Goal: Use online tool/utility: Utilize a website feature to perform a specific function

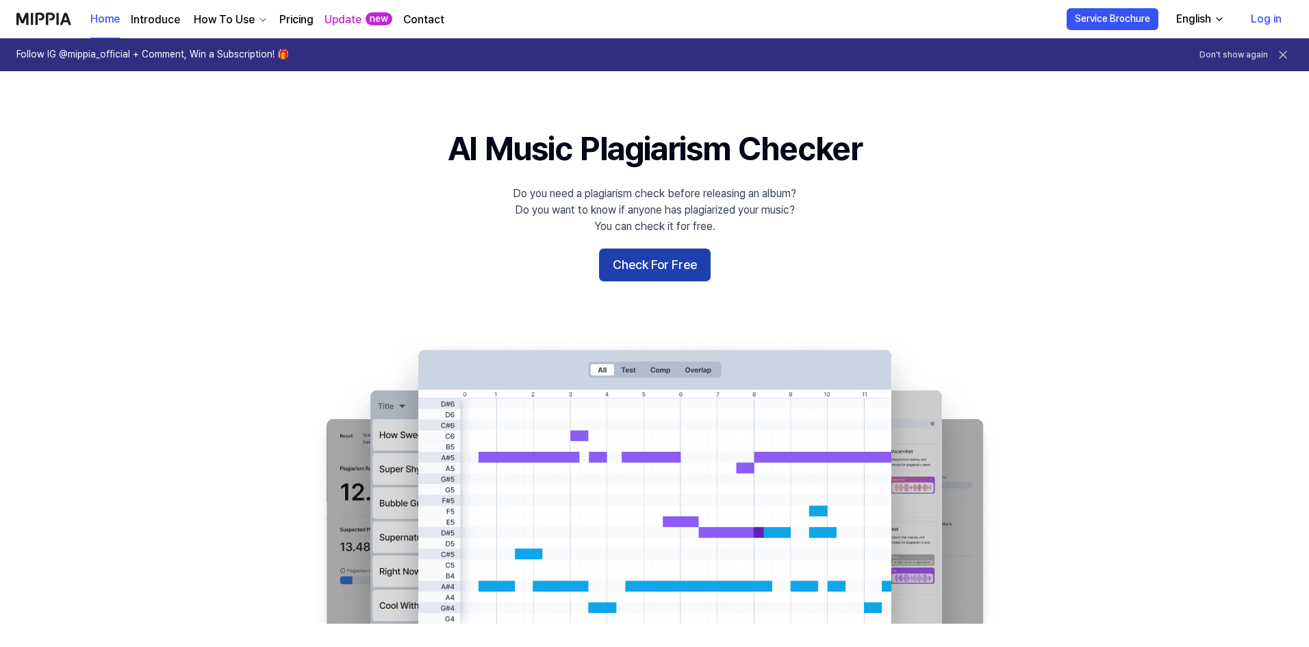
click at [648, 275] on button "Check For Free" at bounding box center [655, 265] width 112 height 33
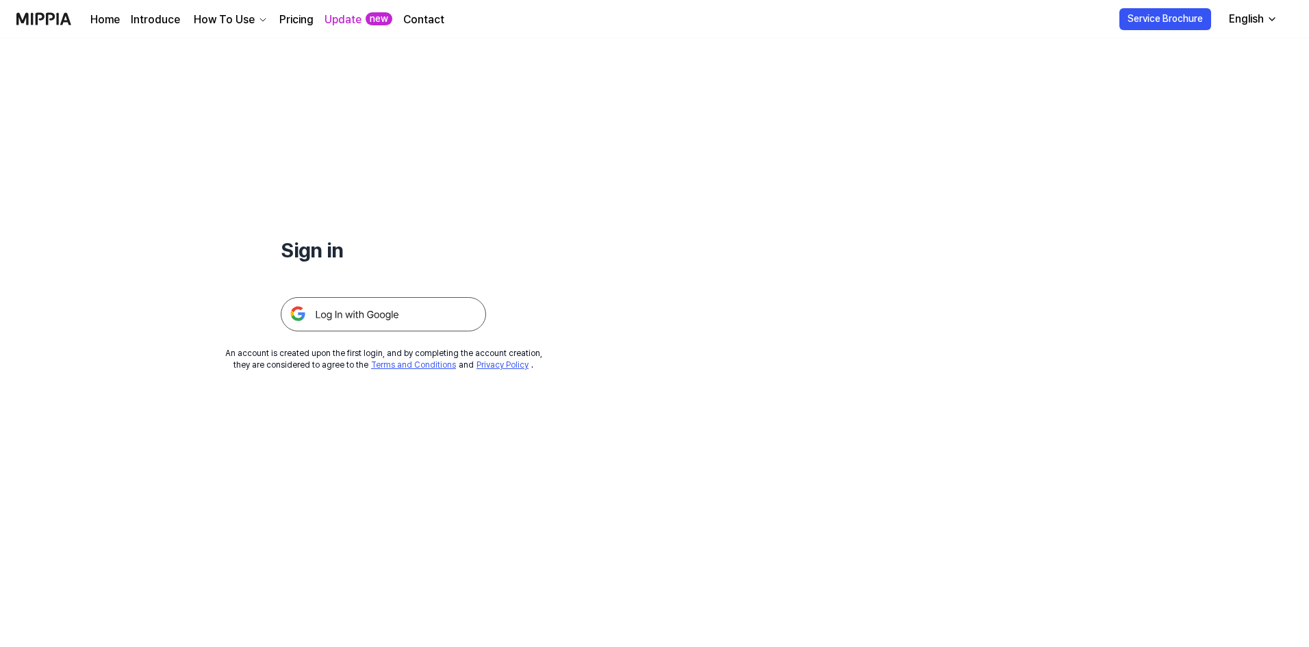
click at [368, 311] on img at bounding box center [383, 314] width 205 height 34
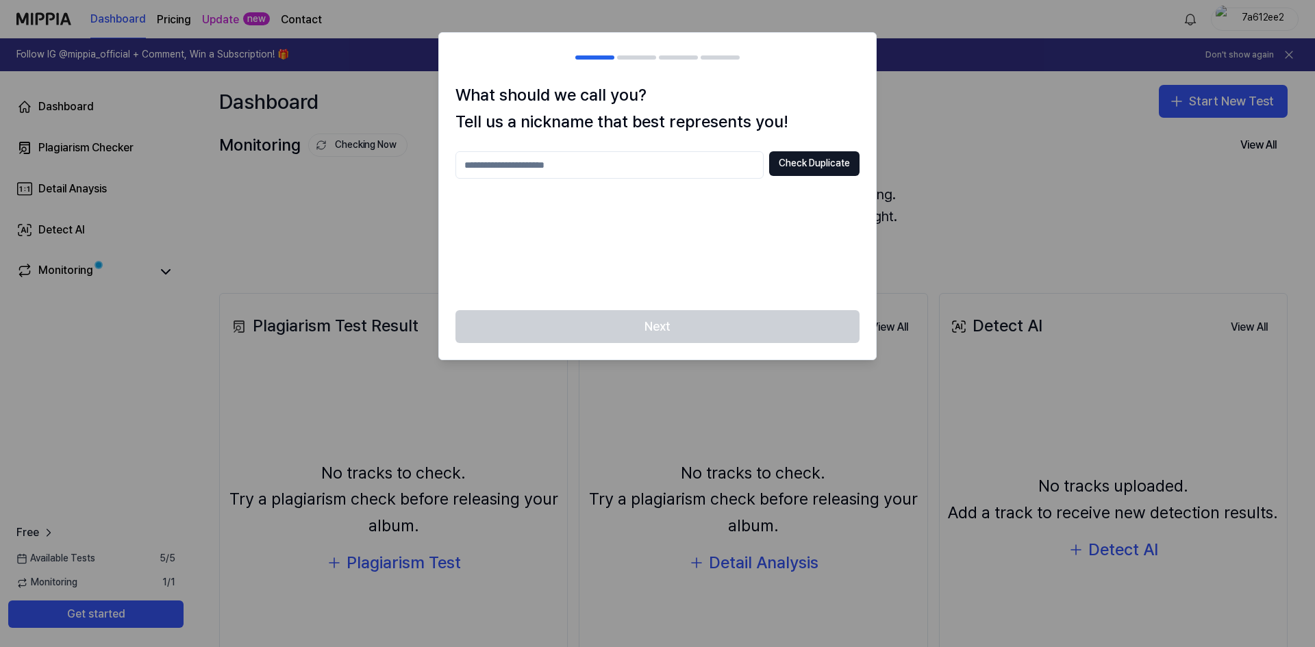
click at [528, 172] on input "text" at bounding box center [609, 164] width 308 height 27
type input "***"
click at [718, 327] on div "Next" at bounding box center [657, 334] width 437 height 49
click at [805, 162] on button "Check Duplicate" at bounding box center [814, 163] width 90 height 25
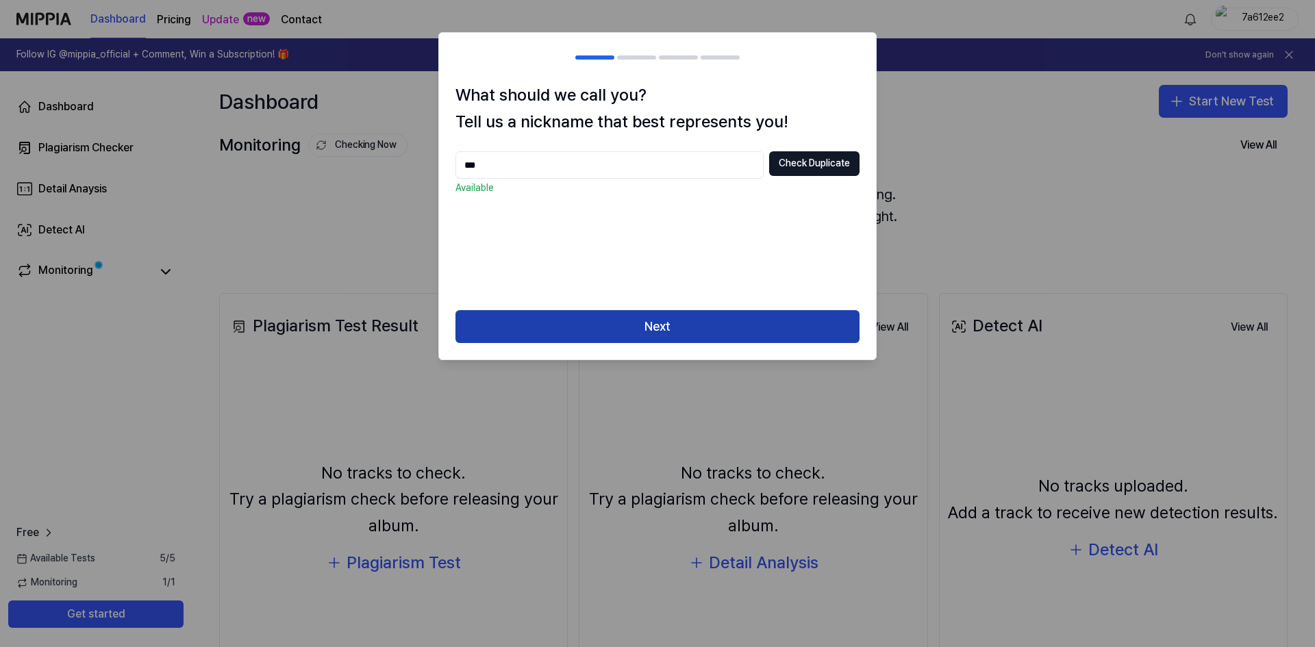
click at [675, 328] on button "Next" at bounding box center [657, 326] width 404 height 33
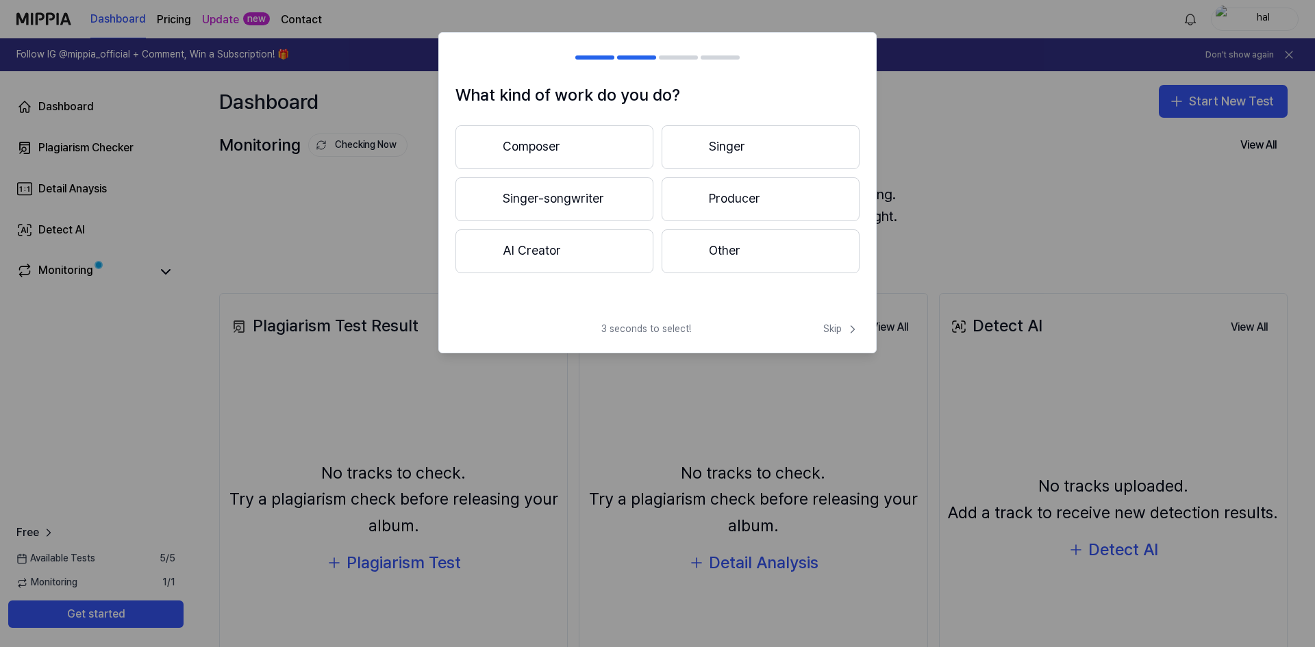
click at [561, 153] on button "Composer" at bounding box center [554, 147] width 198 height 44
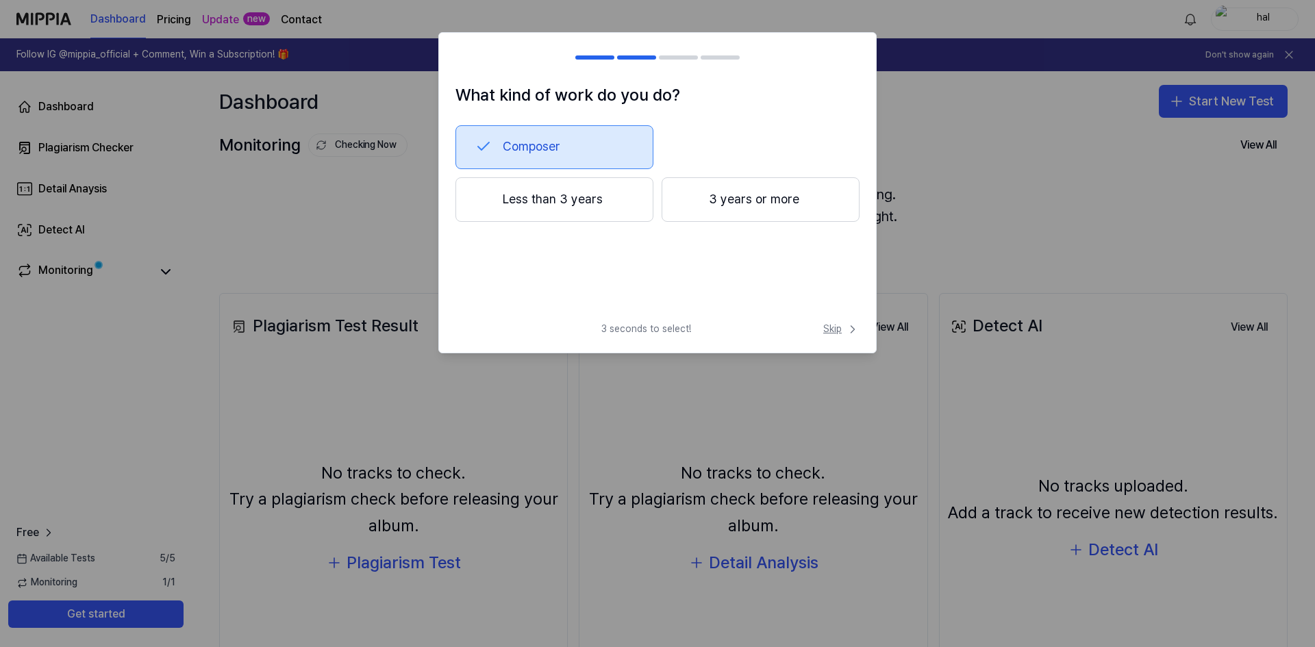
click at [830, 330] on span "Skip" at bounding box center [841, 330] width 36 height 14
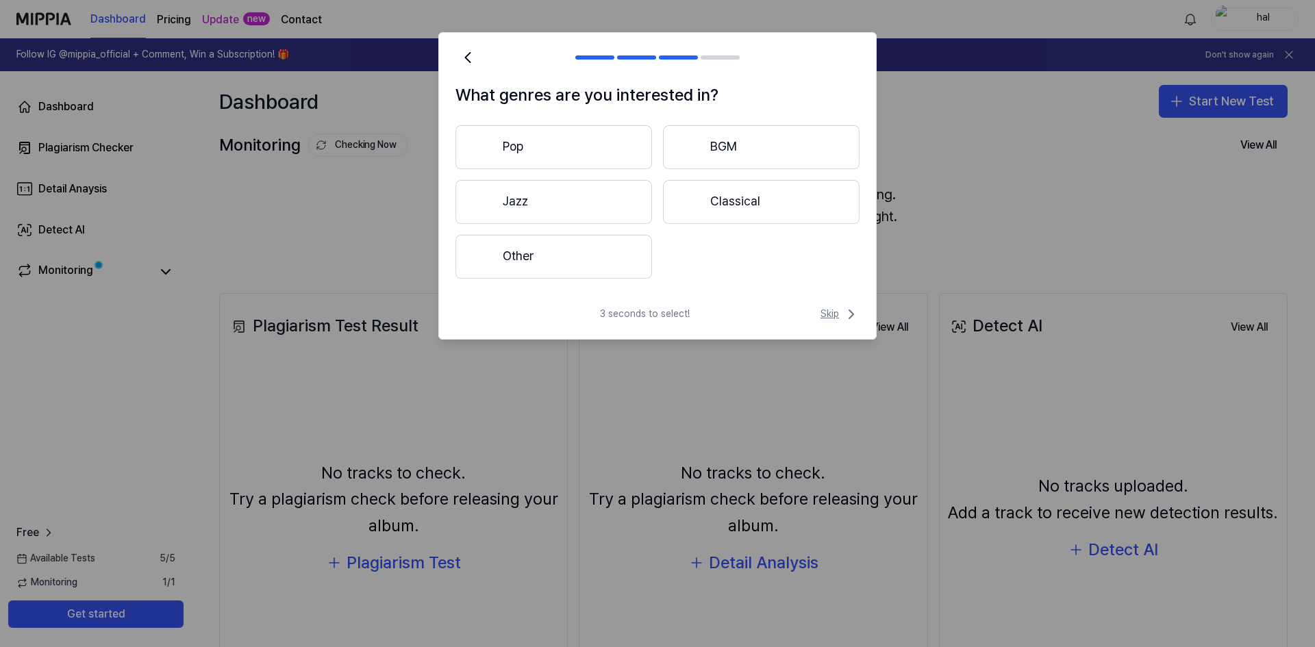
click at [843, 311] on icon at bounding box center [851, 314] width 16 height 16
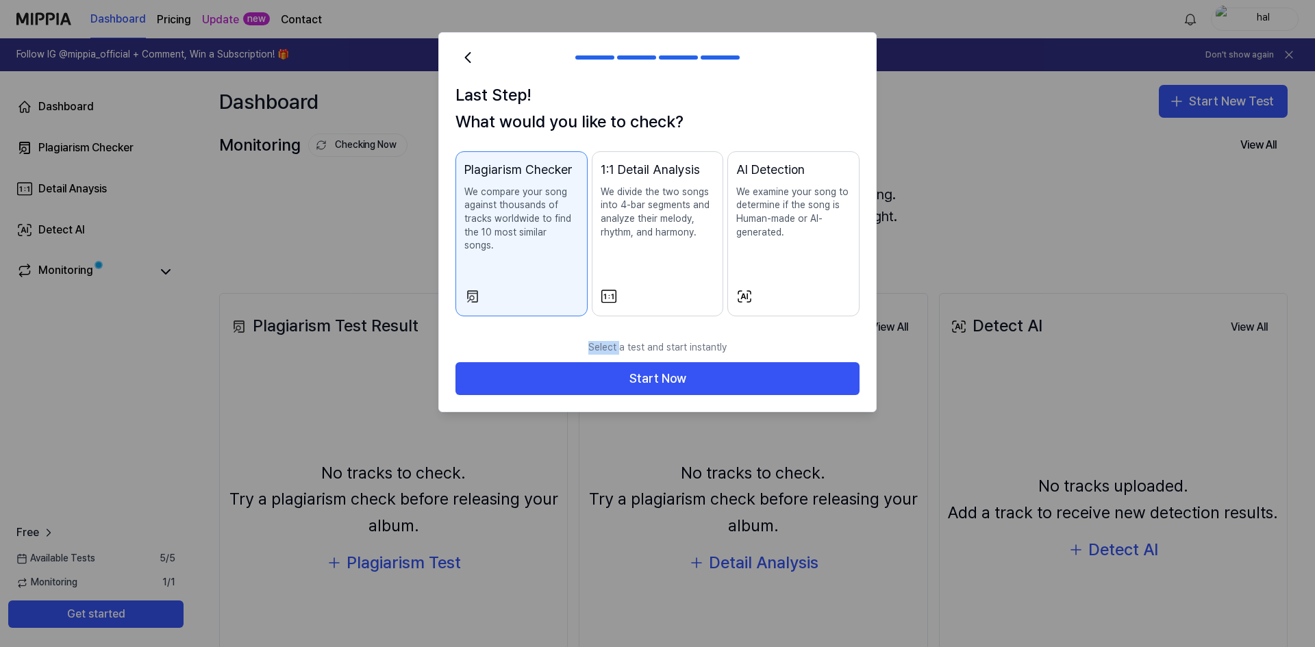
click at [843, 311] on div "Last Step! What would you like to check? Plagiarism Checker We compare your son…" at bounding box center [657, 207] width 437 height 251
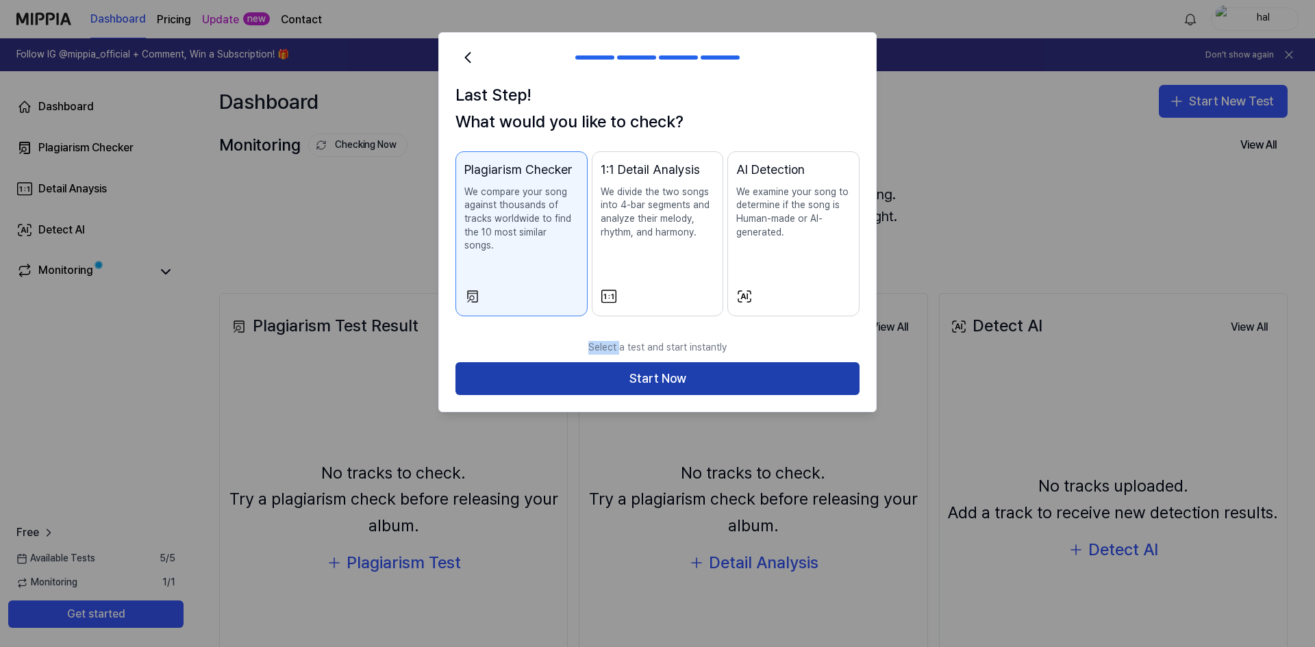
drag, startPoint x: 655, startPoint y: 351, endPoint x: 656, endPoint y: 359, distance: 7.6
click at [656, 362] on button "Start Now" at bounding box center [657, 378] width 404 height 33
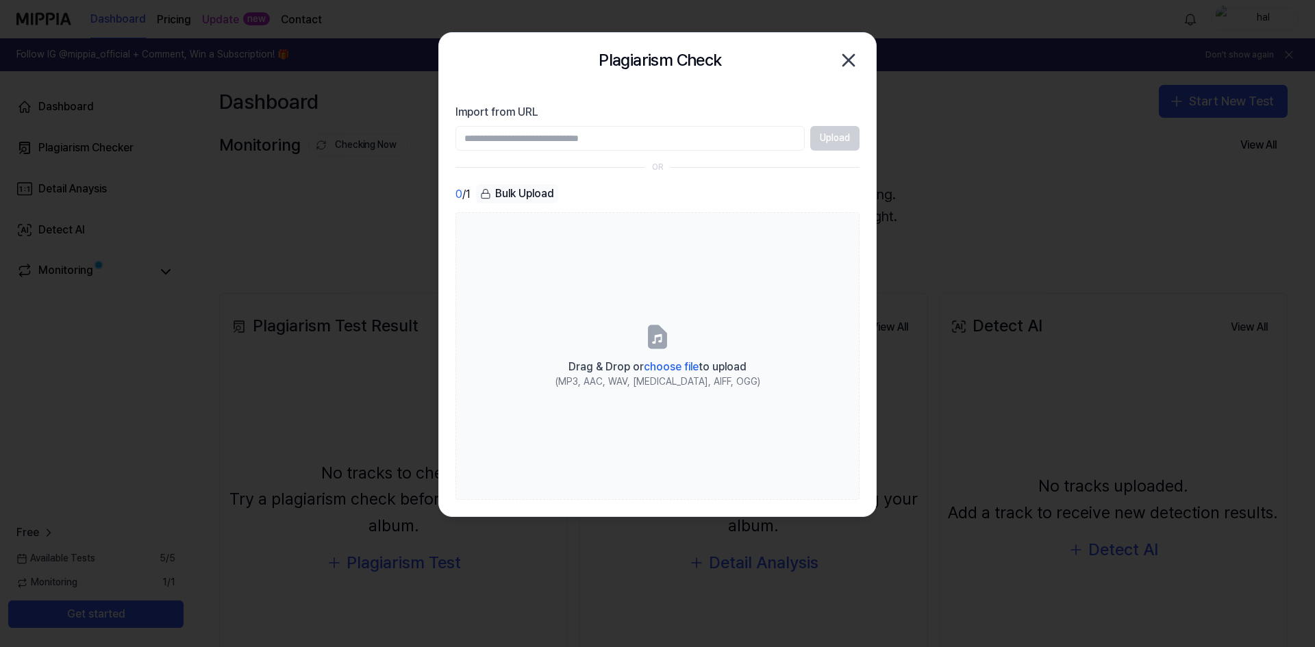
click at [518, 140] on input "Import from URL" at bounding box center [629, 138] width 349 height 25
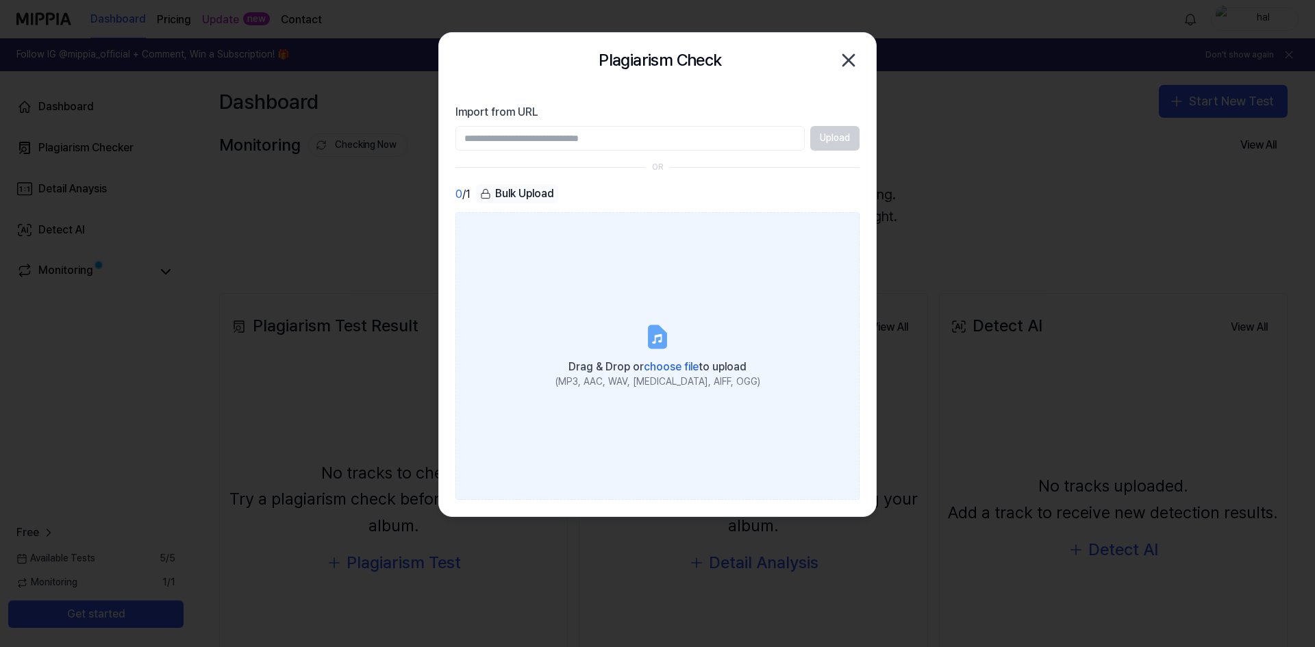
click at [656, 369] on span "choose file" at bounding box center [671, 366] width 55 height 13
click at [0, 0] on input "Drag & Drop or choose file to upload (MP3, AAC, WAV, FLAC, AIFF, OGG)" at bounding box center [0, 0] width 0 height 0
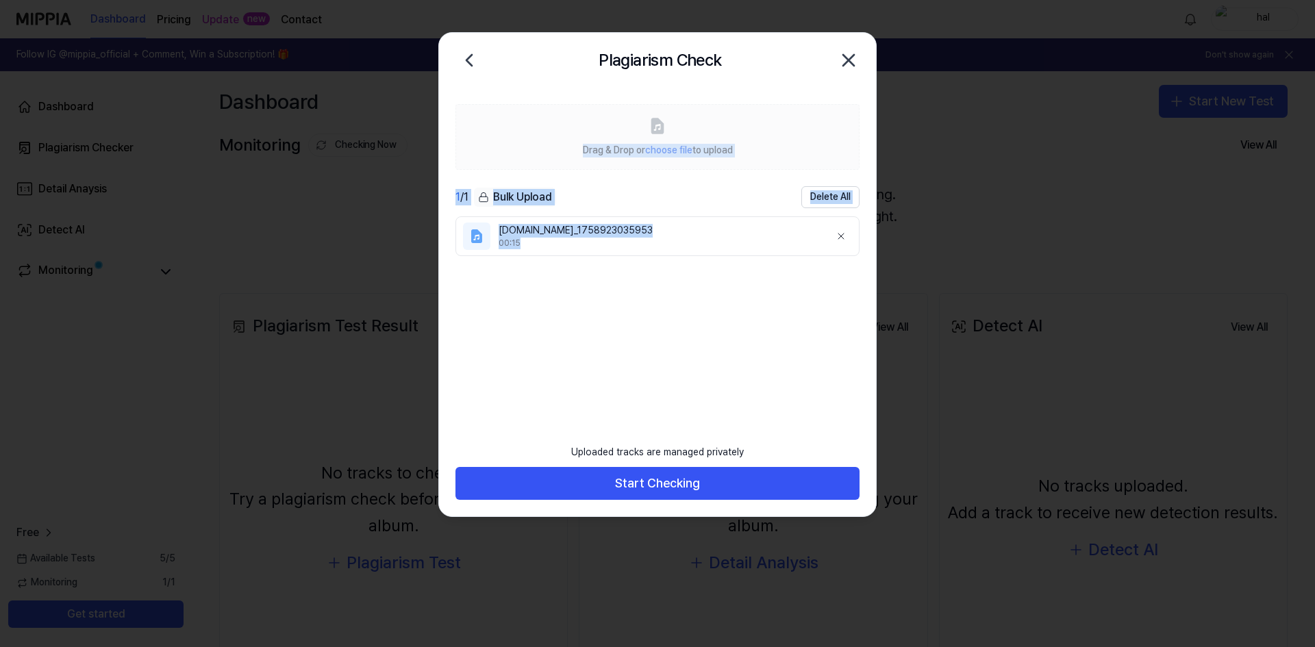
drag, startPoint x: 512, startPoint y: 338, endPoint x: 524, endPoint y: 336, distance: 12.4
click at [671, 331] on ul "ssstik.io_1758923035953 00:15" at bounding box center [657, 316] width 404 height 200
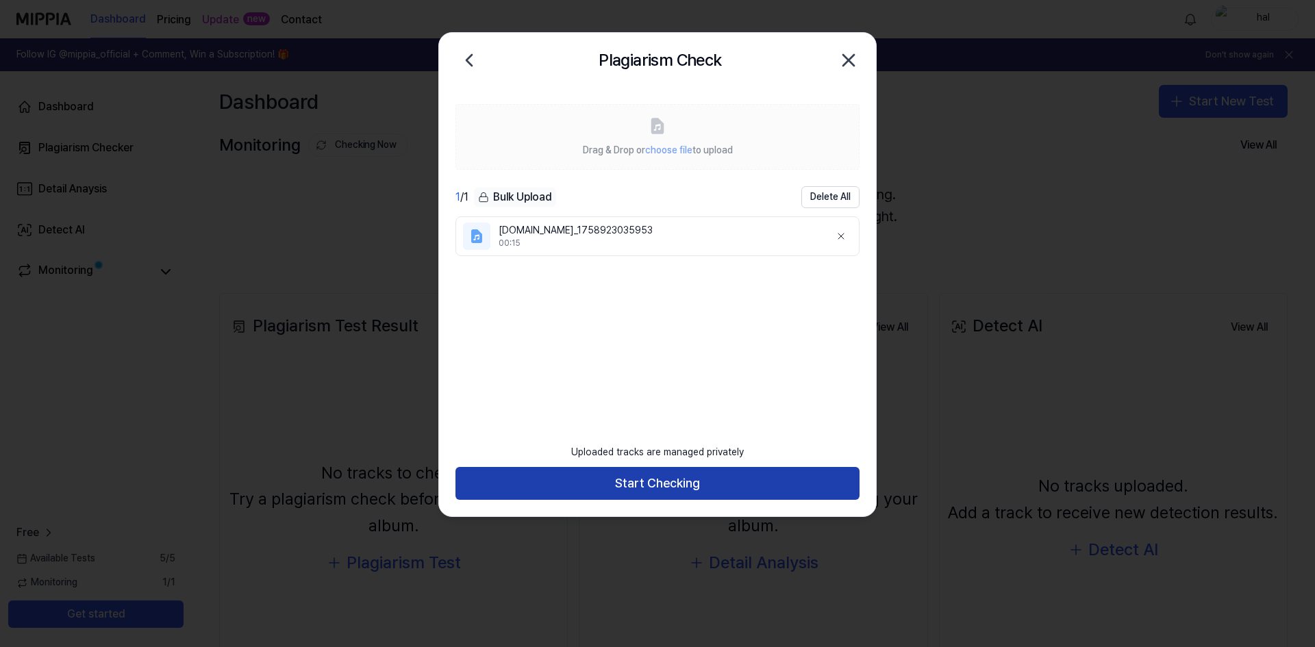
click at [660, 479] on button "Start Checking" at bounding box center [657, 483] width 404 height 33
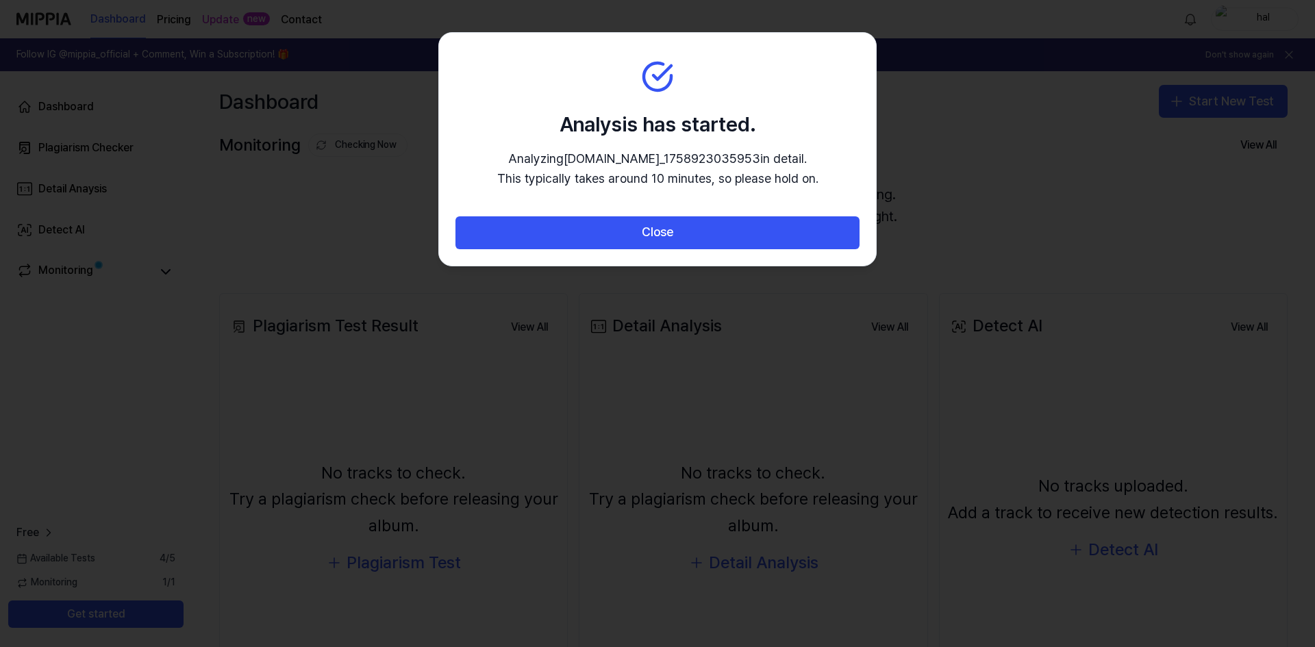
drag, startPoint x: 566, startPoint y: 154, endPoint x: 823, endPoint y: 182, distance: 259.0
click at [823, 182] on section "Analysis has started. Analyzing ssstik.io_1758923035953 in detail. This typical…" at bounding box center [657, 125] width 437 height 184
click at [814, 183] on p "Analyzing ssstik.io_1758923035953 in detail. This typically takes around 10 min…" at bounding box center [657, 169] width 321 height 40
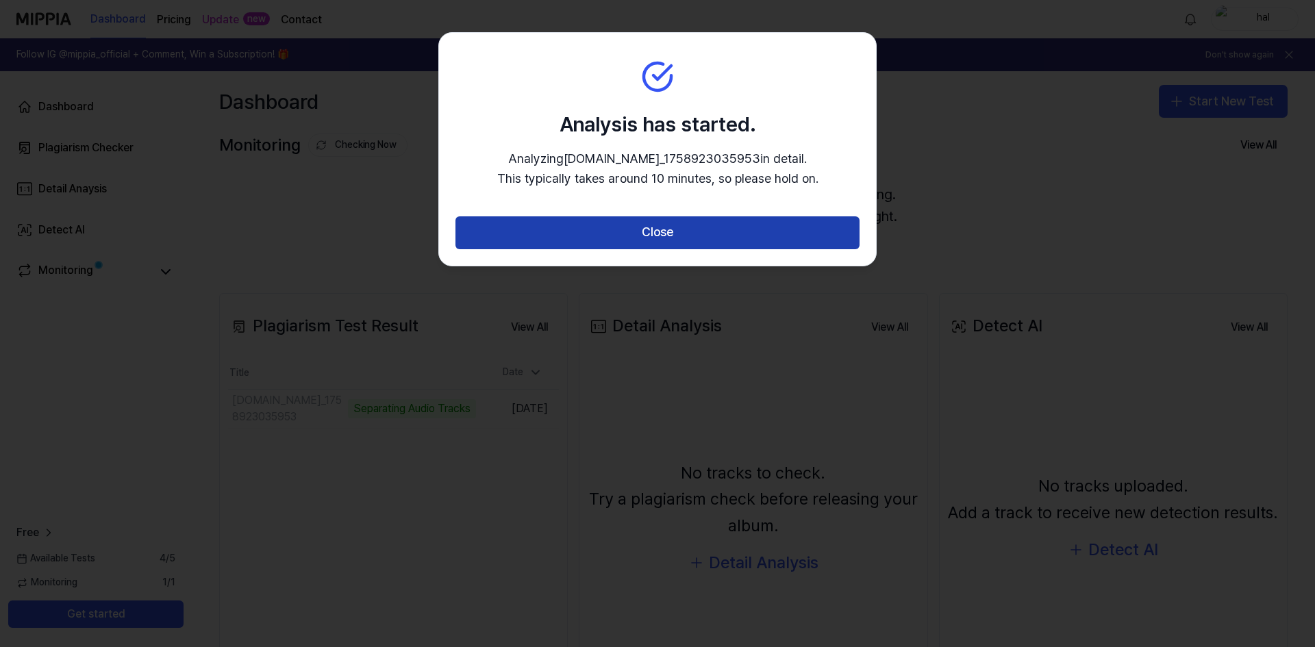
click at [685, 238] on button "Close" at bounding box center [657, 232] width 404 height 33
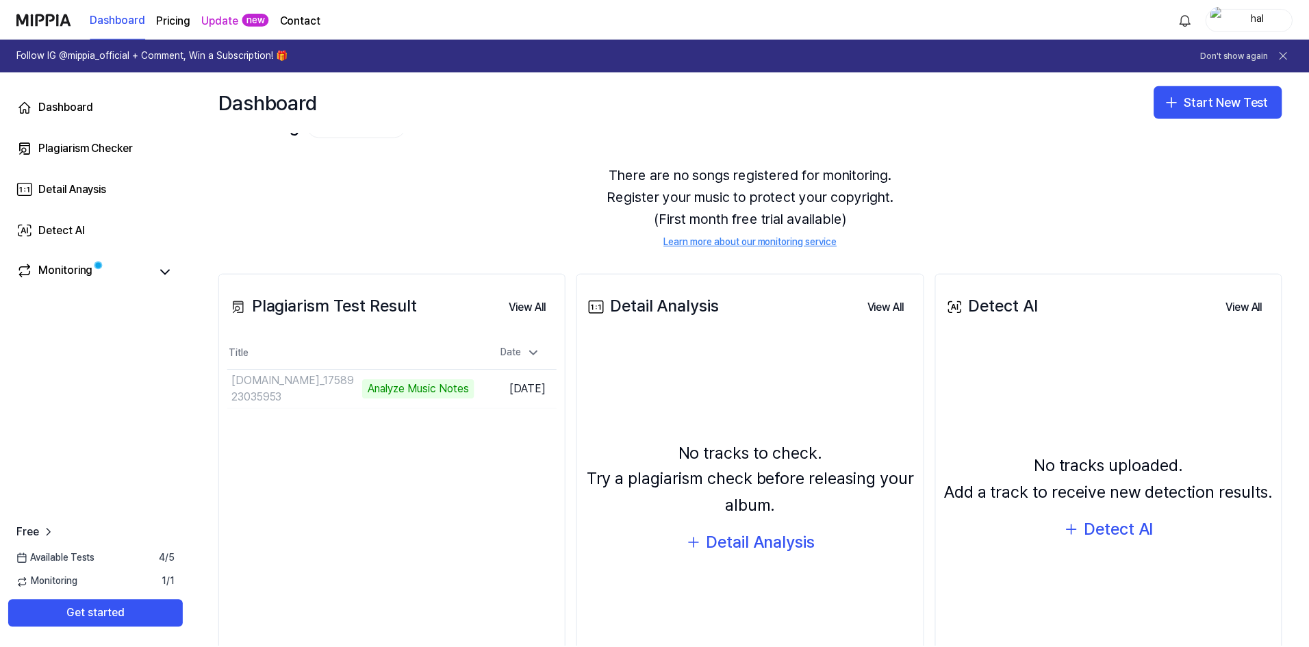
scroll to position [105, 0]
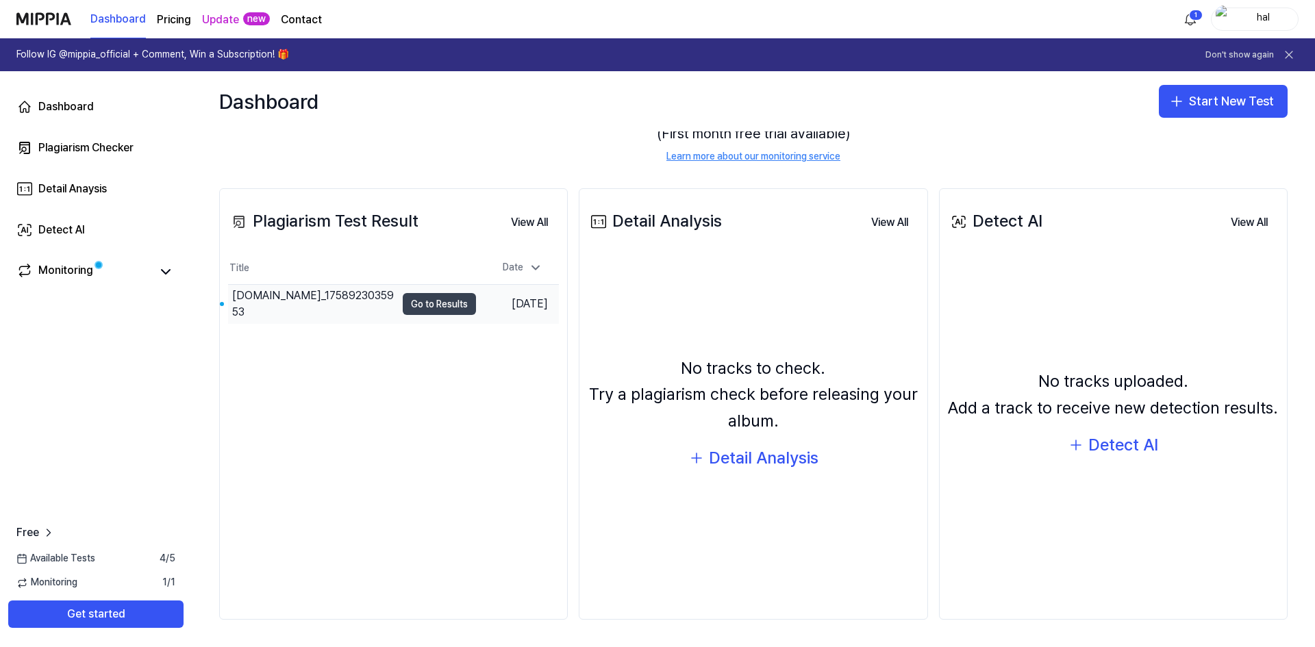
click at [403, 294] on button "Go to Results" at bounding box center [439, 304] width 73 height 22
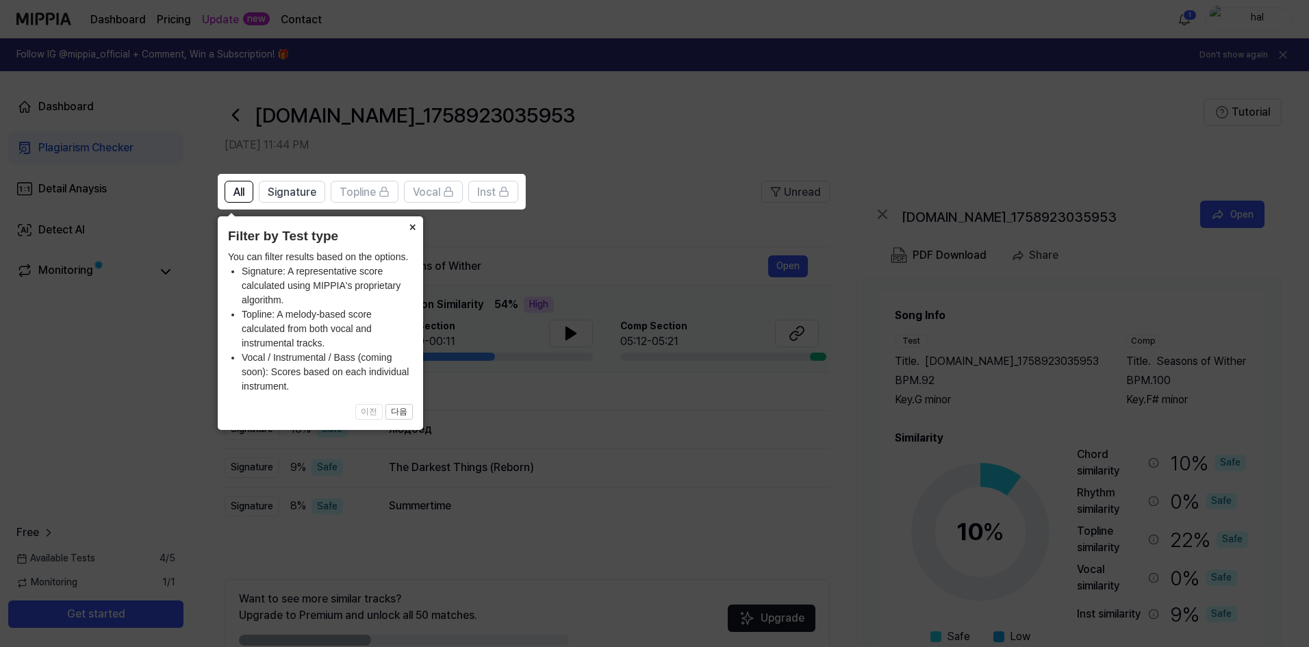
click at [413, 223] on button "×" at bounding box center [412, 225] width 22 height 19
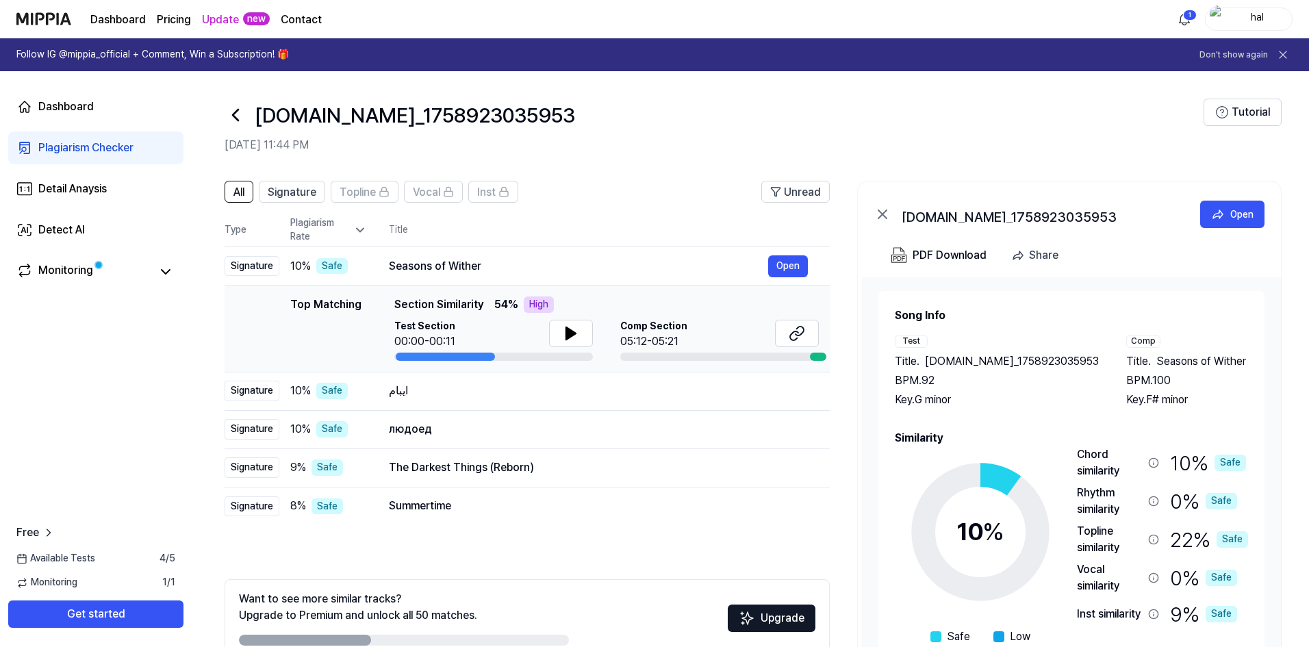
drag, startPoint x: 394, startPoint y: 301, endPoint x: 607, endPoint y: 299, distance: 213.7
click at [607, 299] on div "Top Matching Section Similarity 54 % High" at bounding box center [606, 304] width 425 height 16
click at [573, 329] on icon at bounding box center [571, 333] width 16 height 16
click at [573, 329] on icon at bounding box center [573, 333] width 3 height 11
click at [573, 329] on icon at bounding box center [571, 333] width 16 height 16
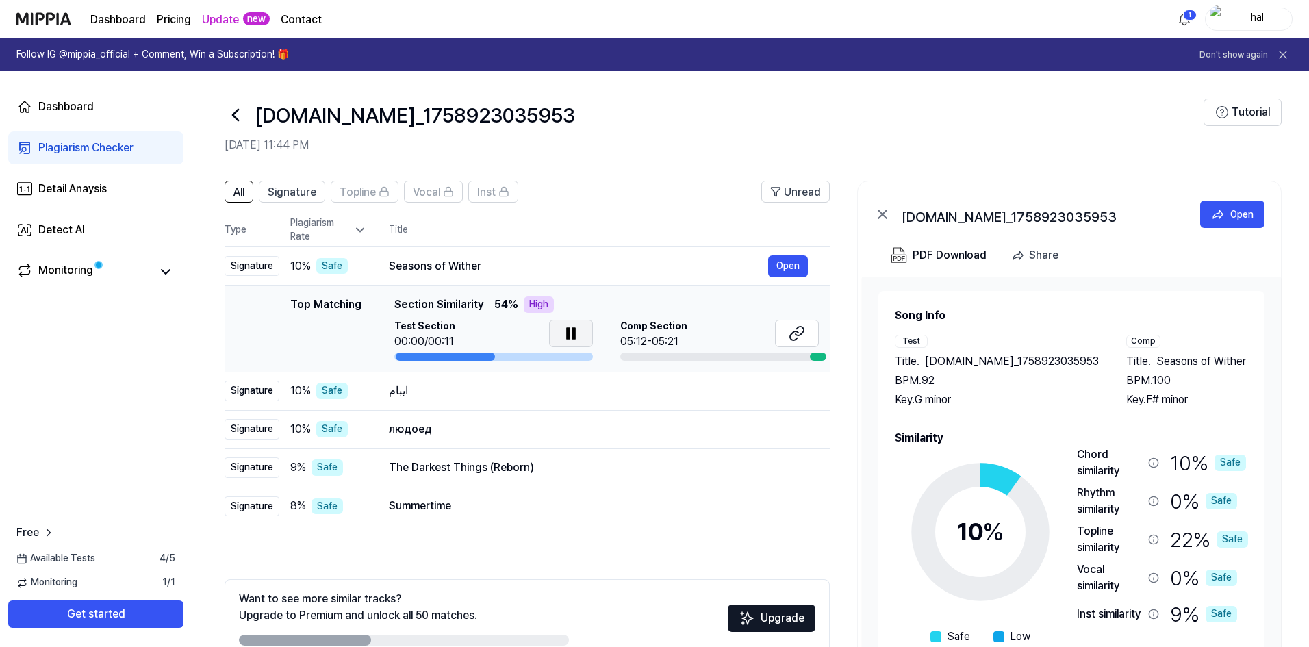
click at [573, 329] on icon at bounding box center [573, 333] width 3 height 11
click at [573, 329] on icon at bounding box center [571, 333] width 16 height 16
click at [573, 329] on icon at bounding box center [573, 333] width 3 height 11
click at [573, 329] on icon at bounding box center [571, 333] width 16 height 16
click at [573, 329] on icon at bounding box center [573, 333] width 3 height 11
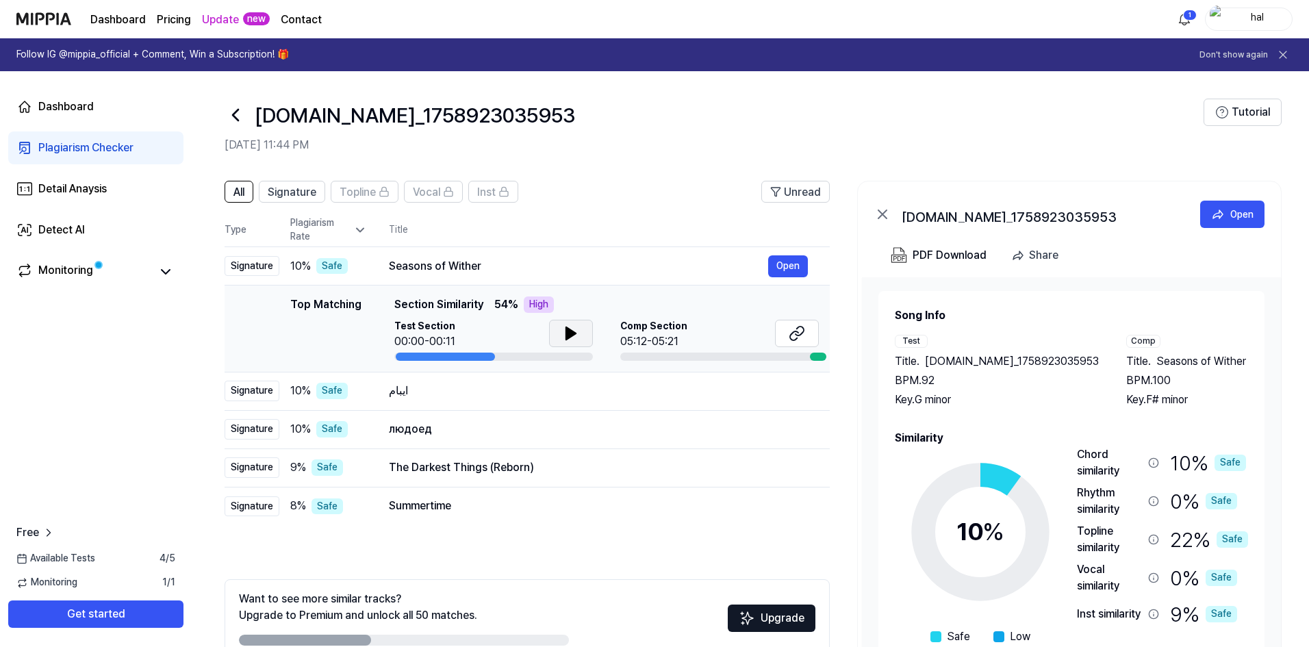
click at [573, 329] on icon at bounding box center [571, 333] width 16 height 16
click at [573, 329] on icon at bounding box center [573, 333] width 3 height 11
click at [573, 329] on icon at bounding box center [571, 333] width 16 height 16
click at [572, 329] on icon at bounding box center [571, 333] width 16 height 16
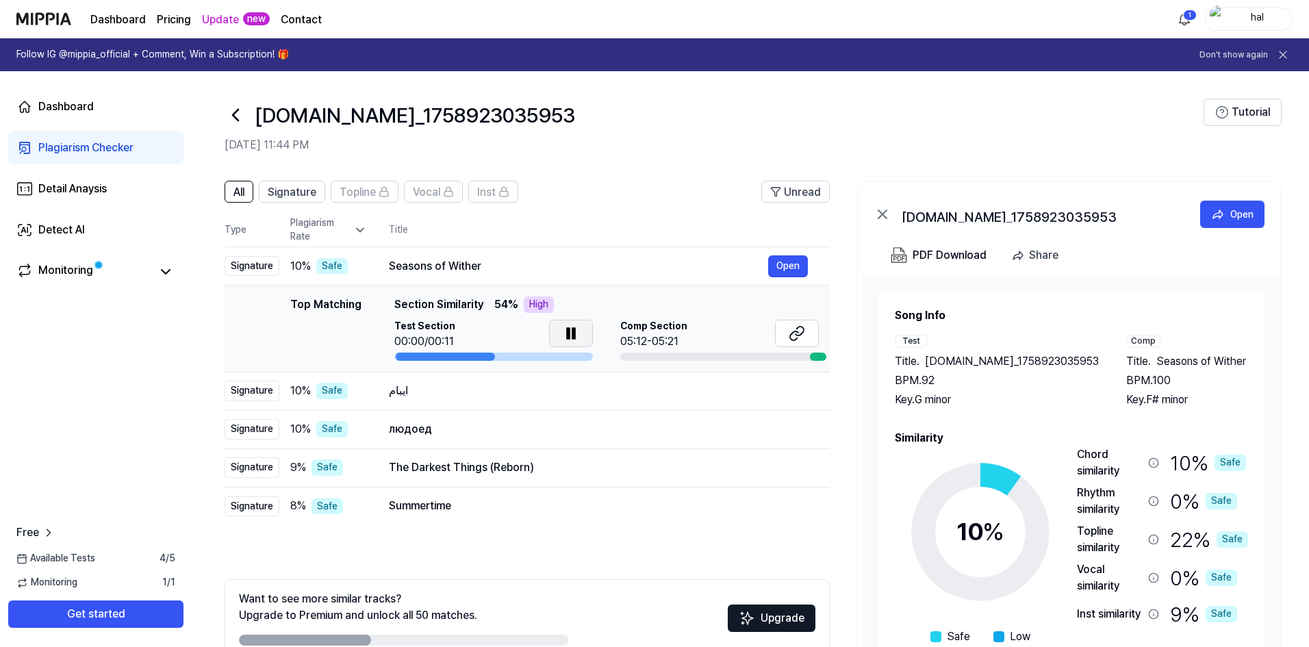
click at [572, 329] on icon at bounding box center [573, 333] width 3 height 11
click at [572, 329] on icon at bounding box center [571, 333] width 16 height 16
click at [572, 329] on icon at bounding box center [573, 333] width 3 height 11
click at [572, 329] on icon at bounding box center [571, 333] width 16 height 16
click at [572, 329] on icon at bounding box center [573, 333] width 3 height 11
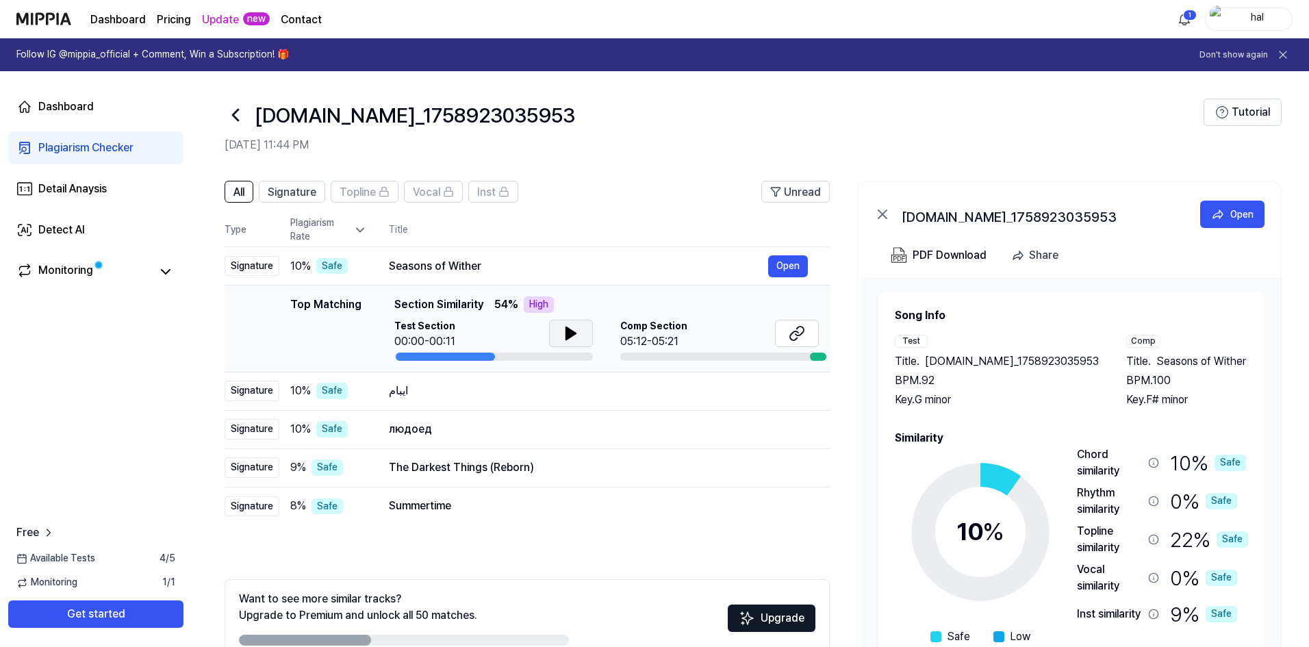
click at [572, 330] on icon at bounding box center [571, 333] width 16 height 16
click at [572, 331] on icon at bounding box center [573, 333] width 3 height 11
click at [571, 331] on icon at bounding box center [571, 333] width 10 height 12
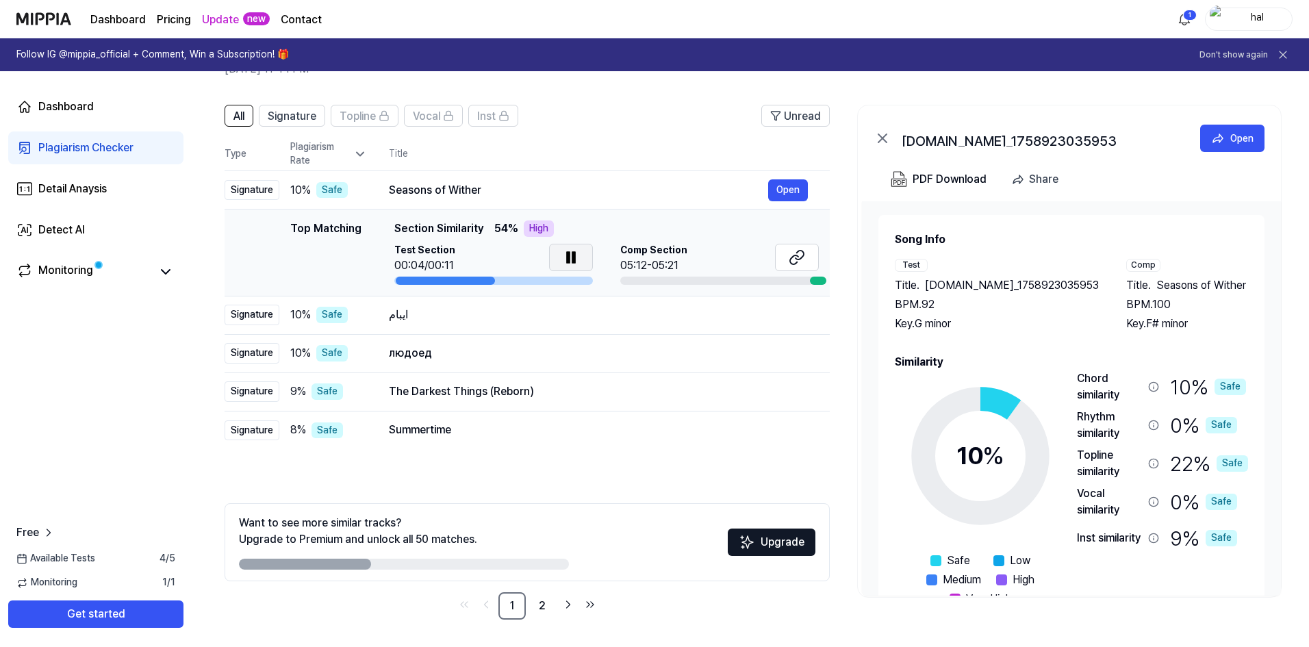
scroll to position [8, 0]
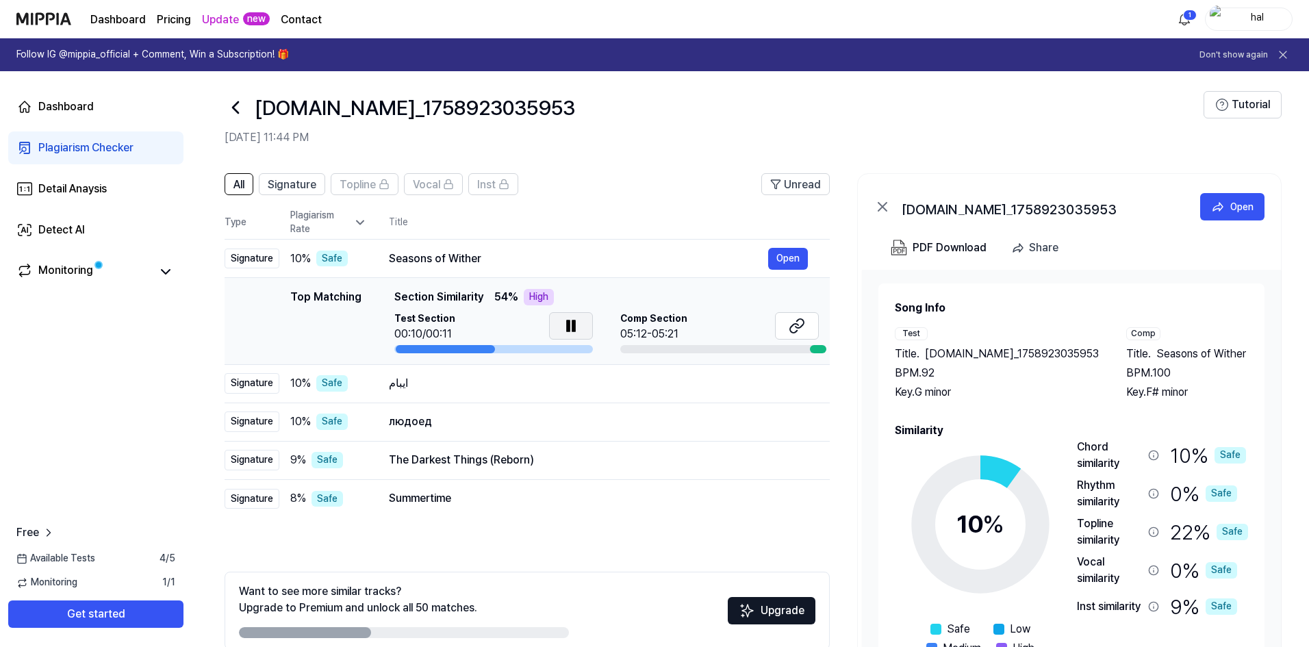
click at [578, 325] on icon at bounding box center [571, 326] width 16 height 16
